Goal: Task Accomplishment & Management: Use online tool/utility

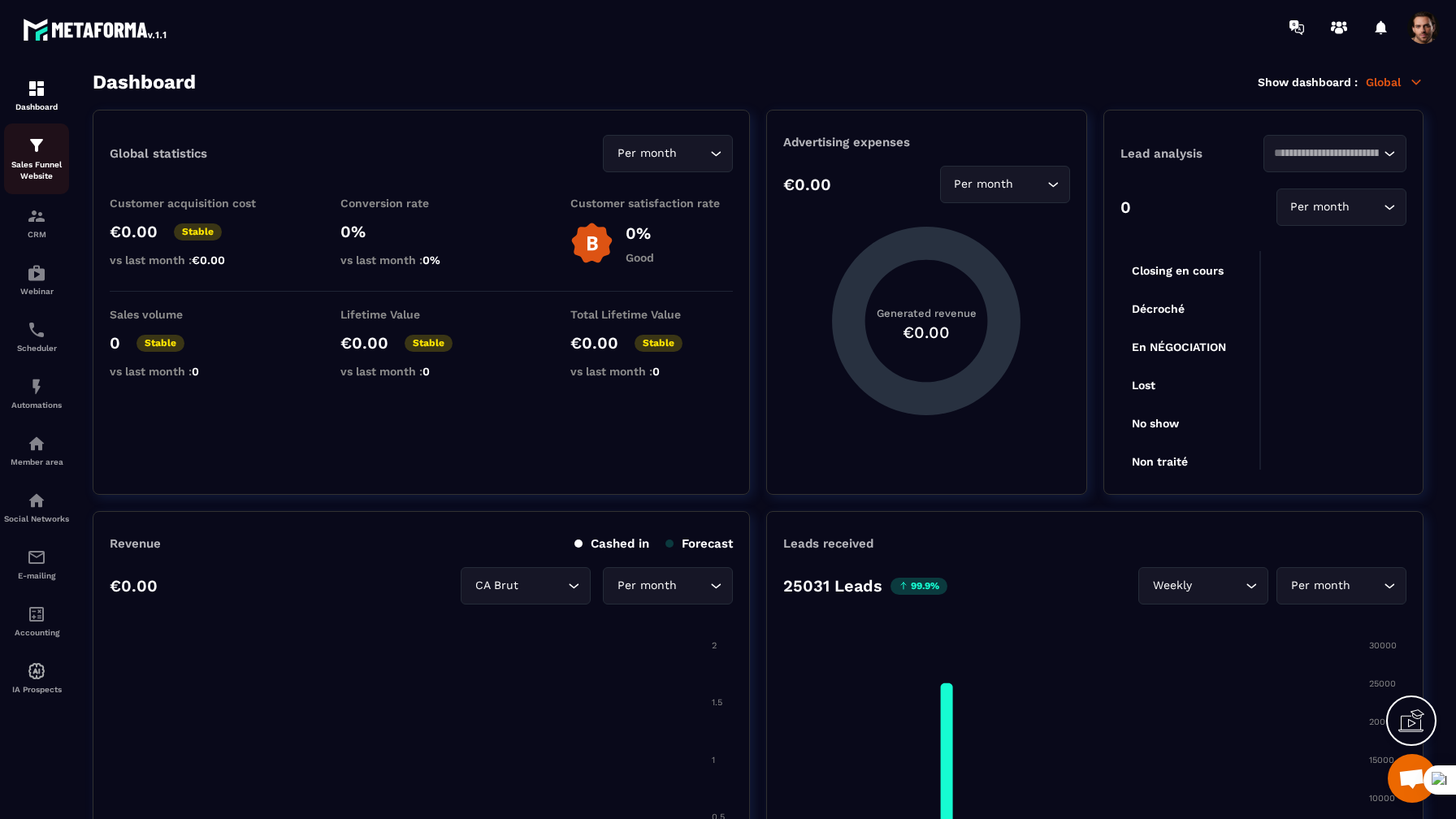
click at [42, 160] on div "Sales Funnel Website" at bounding box center [36, 159] width 65 height 46
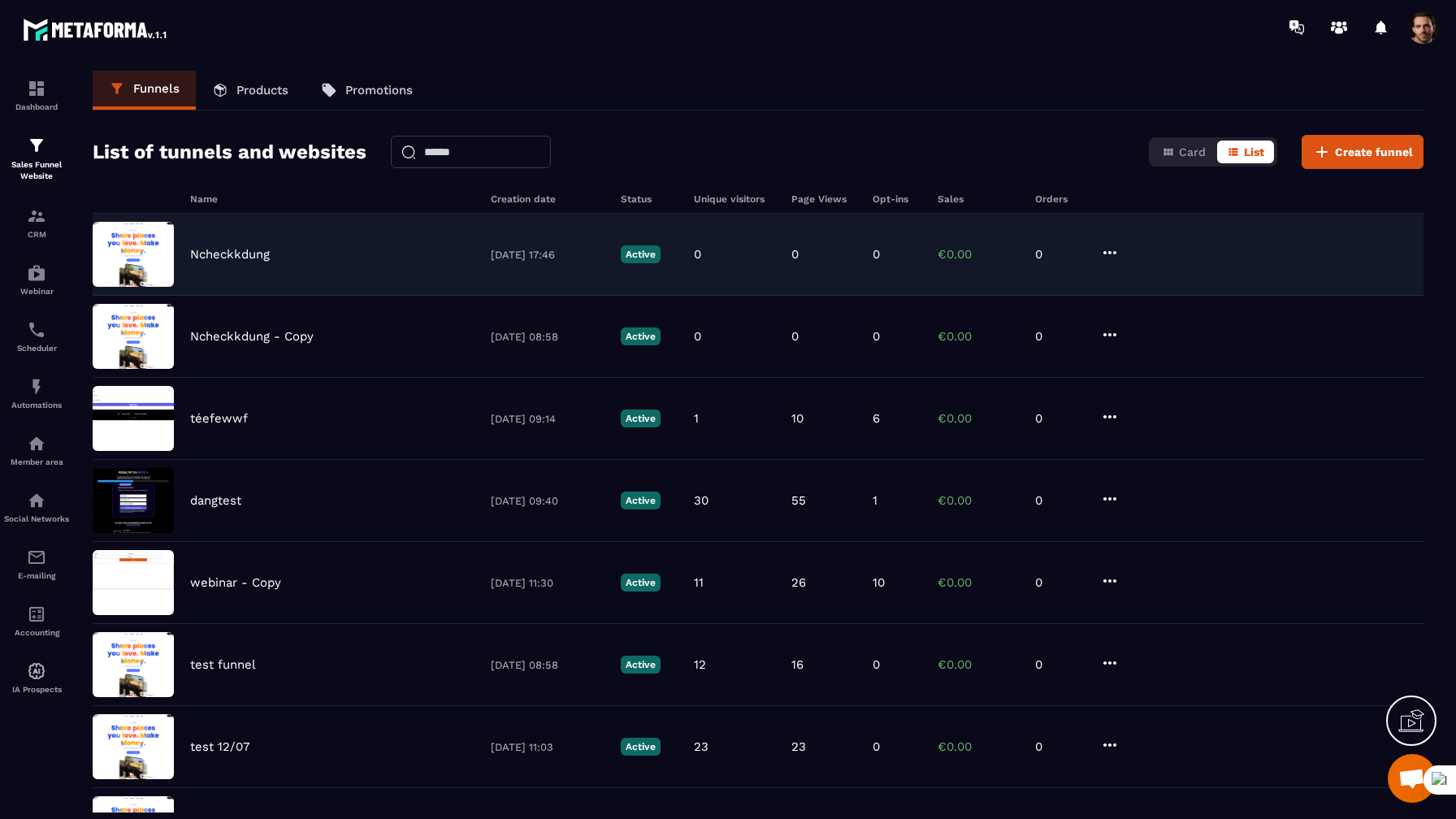
click at [256, 258] on p "Ncheckkdung" at bounding box center [230, 254] width 80 height 15
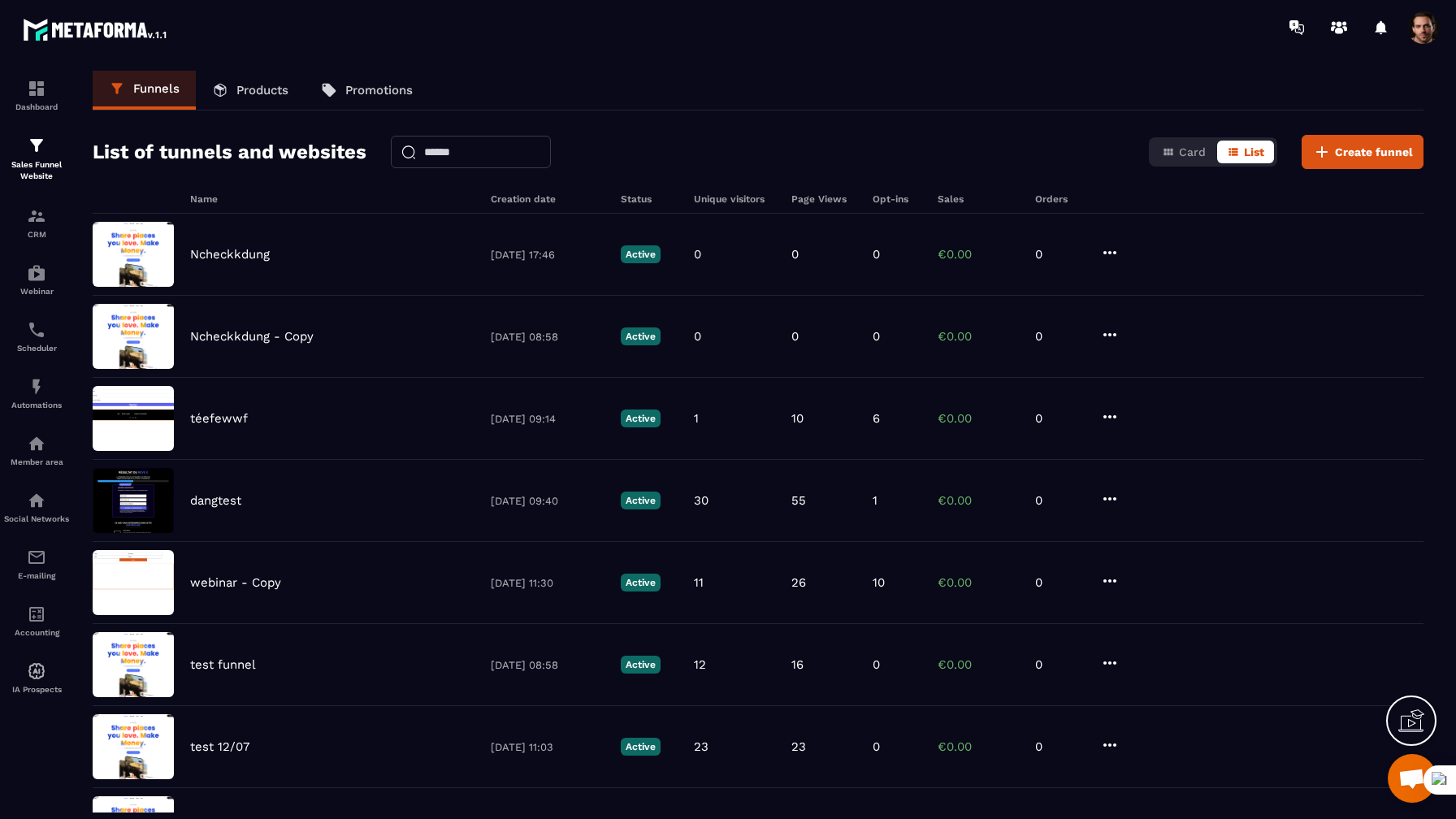
click at [257, 104] on link "Products" at bounding box center [249, 90] width 109 height 39
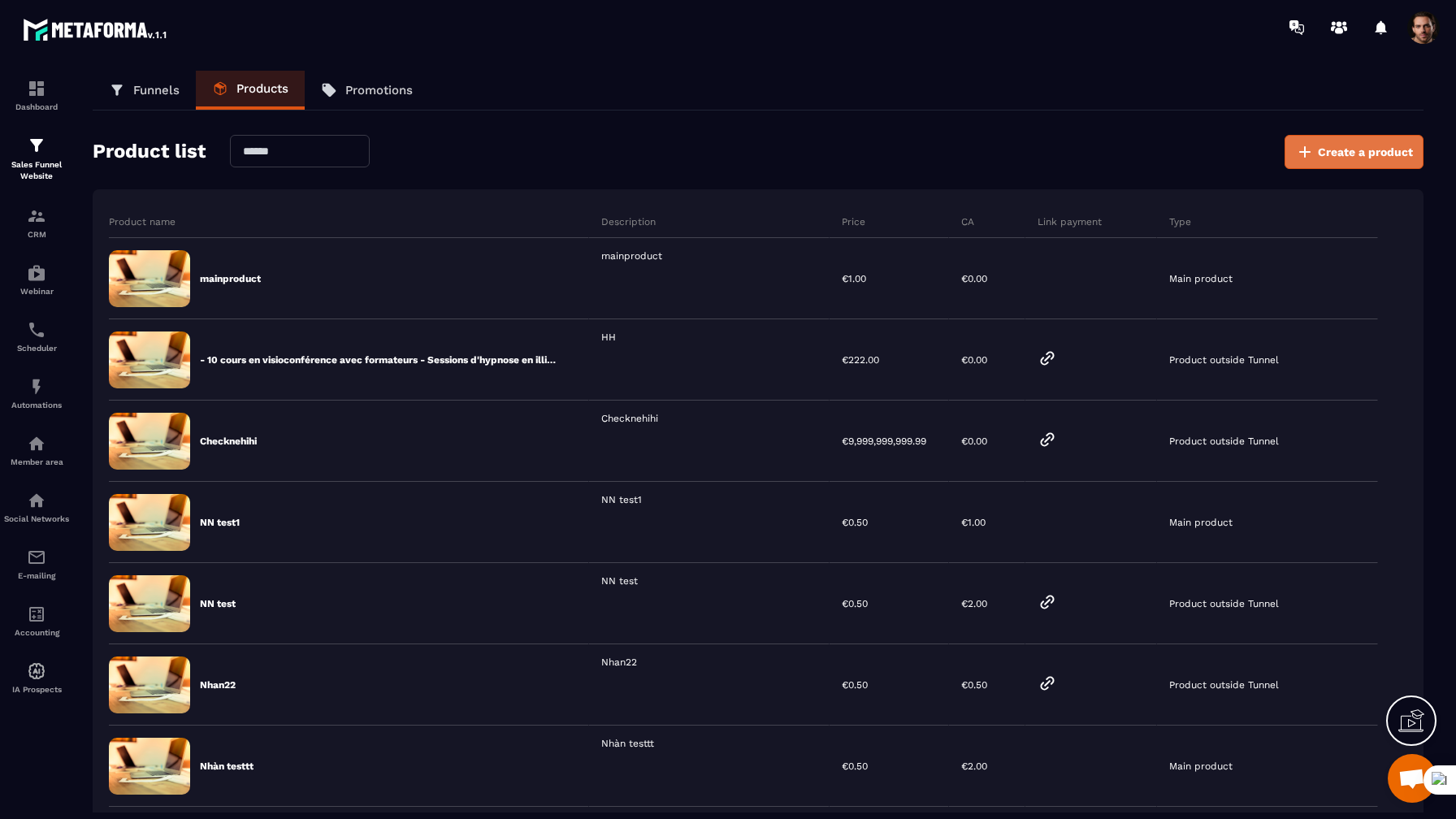
click at [1343, 161] on button "Create a product" at bounding box center [1354, 151] width 139 height 34
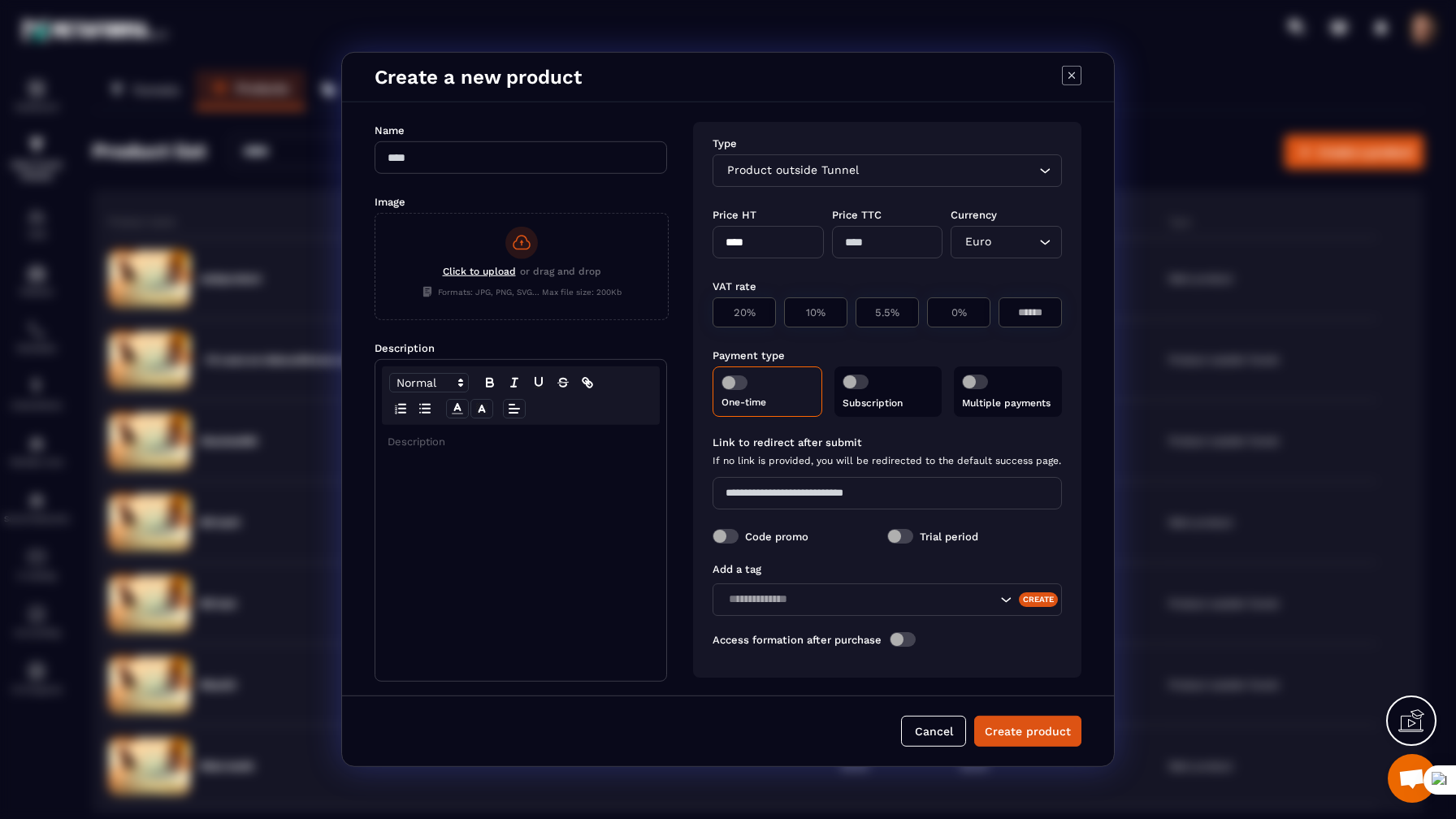
click at [960, 173] on input "Search for option" at bounding box center [948, 170] width 173 height 18
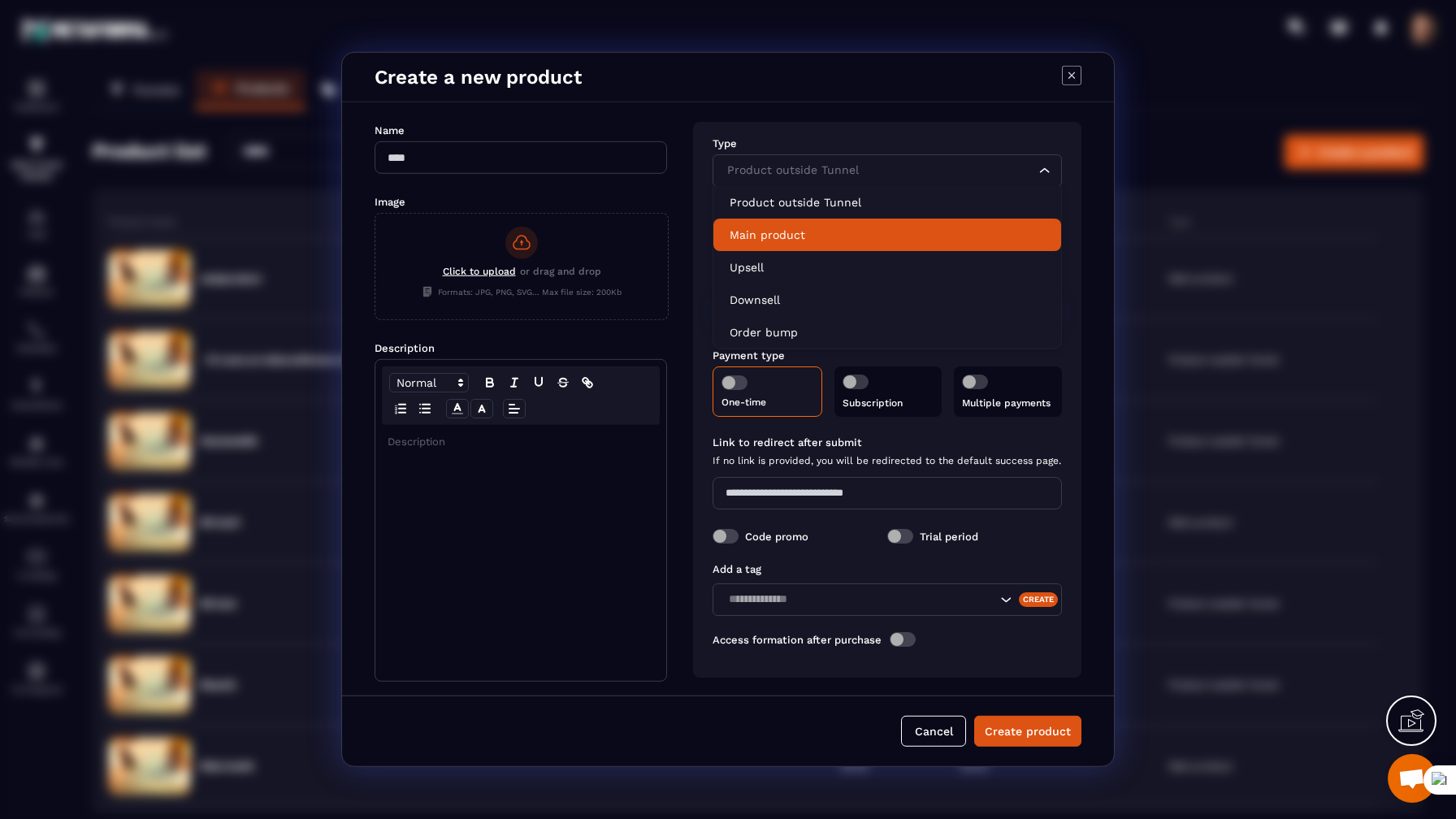
click at [875, 243] on li "Main product" at bounding box center [887, 235] width 348 height 32
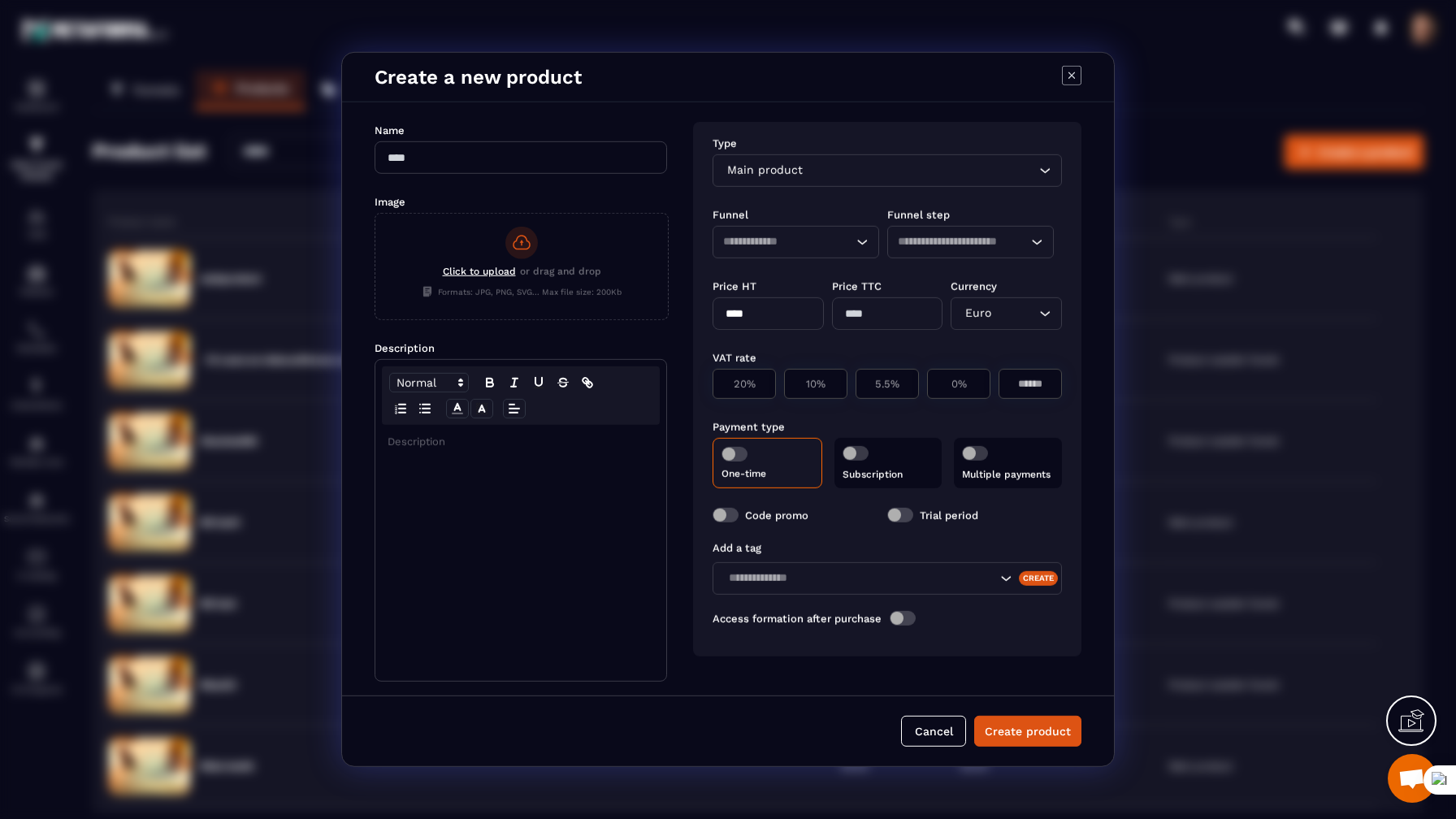
click at [811, 243] on input "Search for option" at bounding box center [780, 241] width 114 height 18
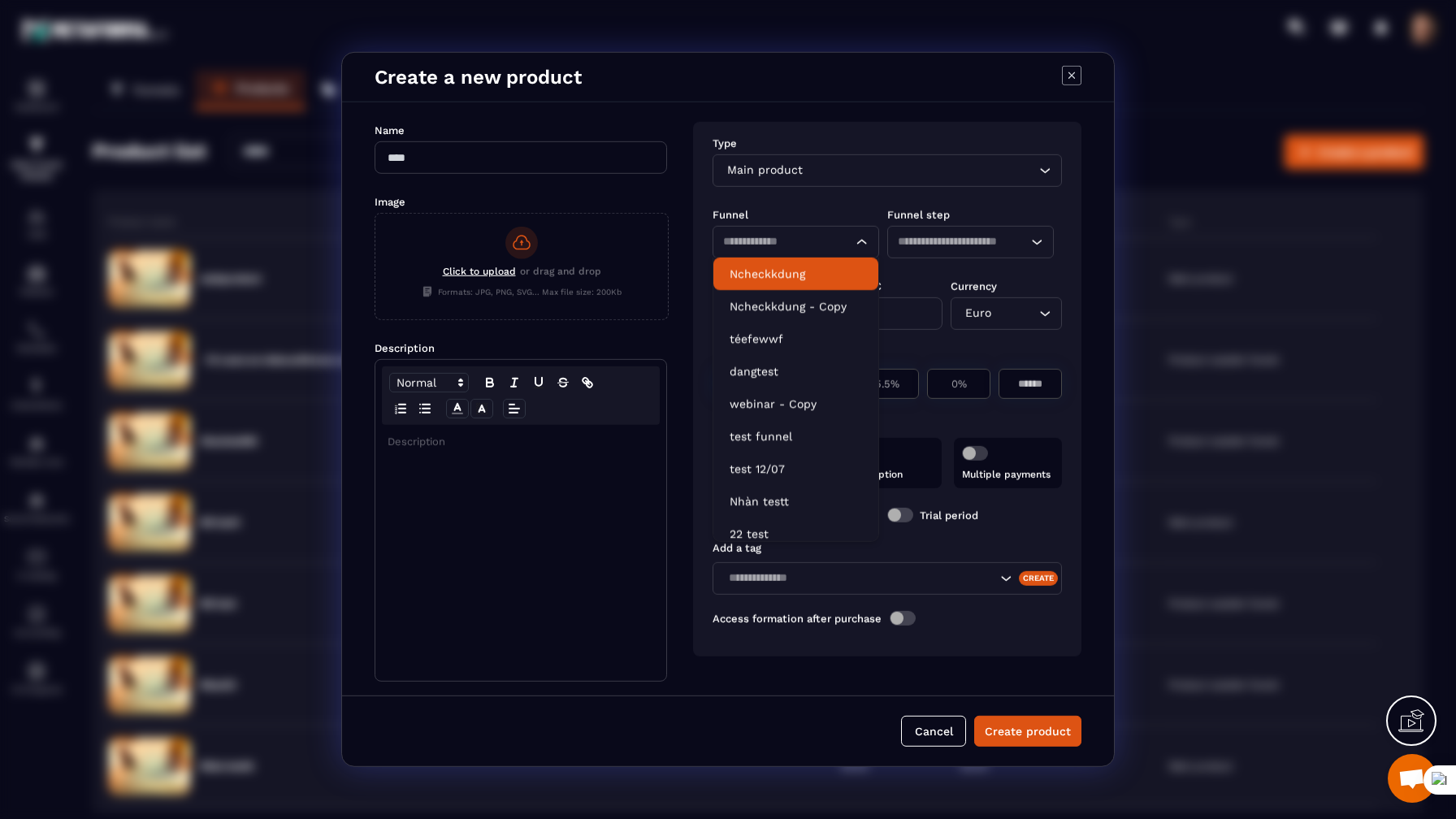
click at [802, 276] on p "Ncheckkdung" at bounding box center [796, 274] width 133 height 17
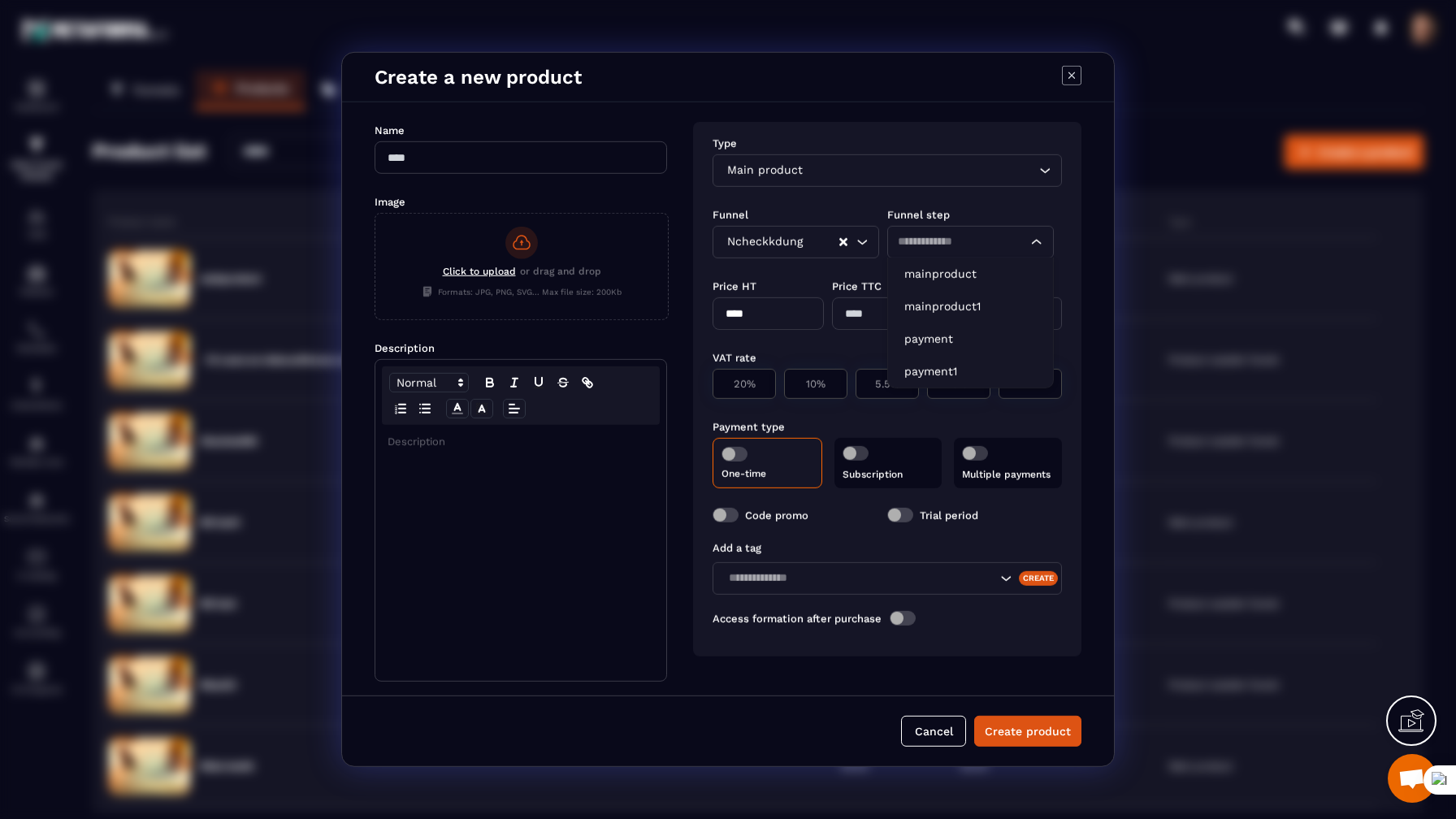
click at [915, 247] on input "Search for option" at bounding box center [962, 241] width 129 height 18
